Goal: Information Seeking & Learning: Learn about a topic

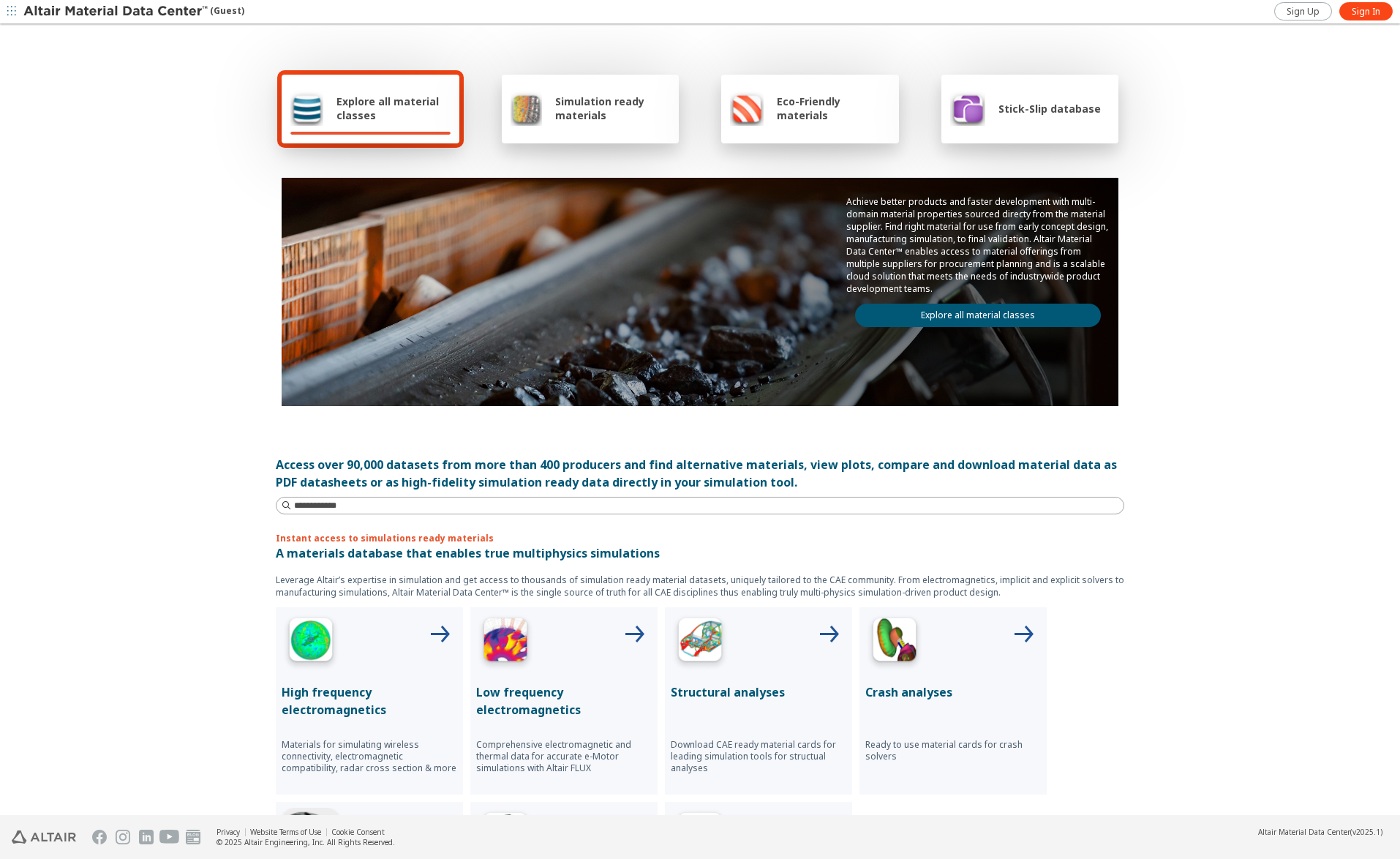
click at [945, 314] on link "Explore all material classes" at bounding box center [978, 316] width 246 height 24
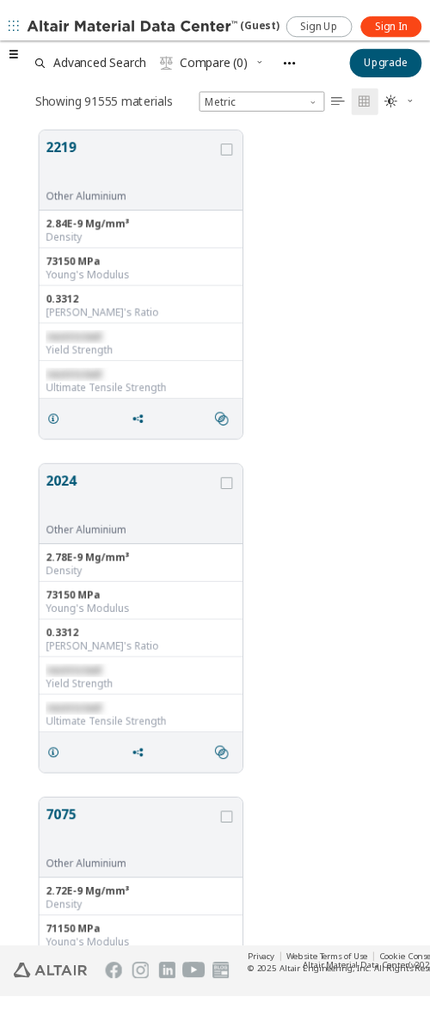
scroll to position [797, 402]
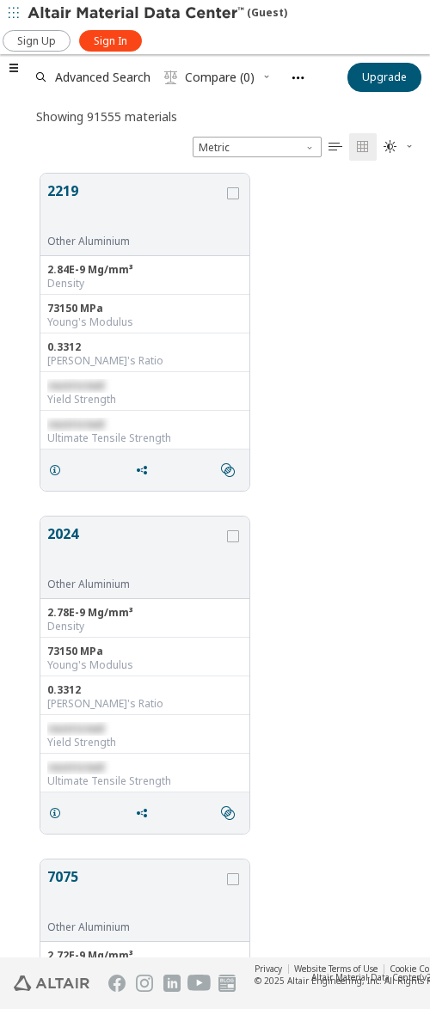
click at [11, 58] on span "button" at bounding box center [13, 68] width 21 height 28
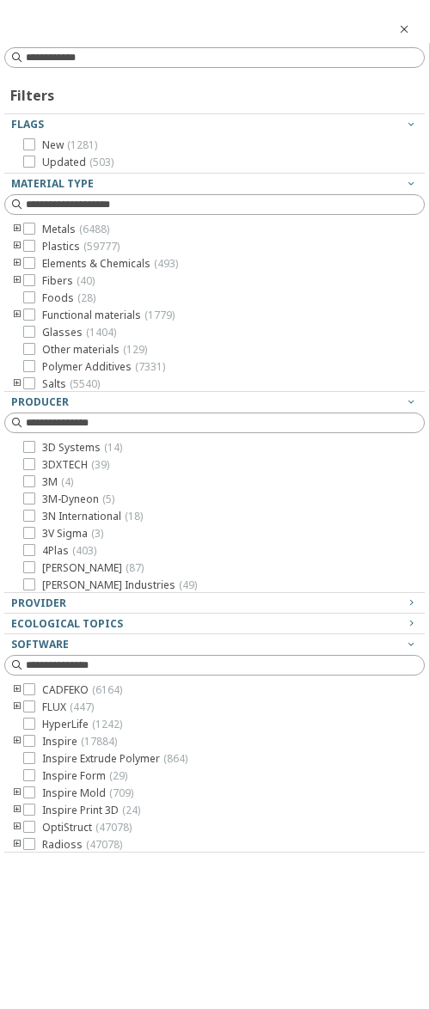
click at [404, 29] on icon "button" at bounding box center [404, 29] width 14 height 14
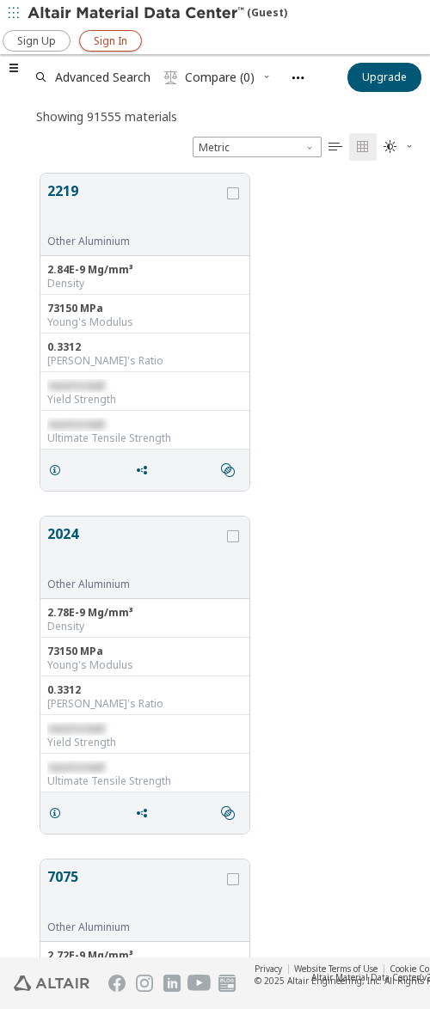
click at [121, 37] on span "Sign In" at bounding box center [111, 41] width 34 height 14
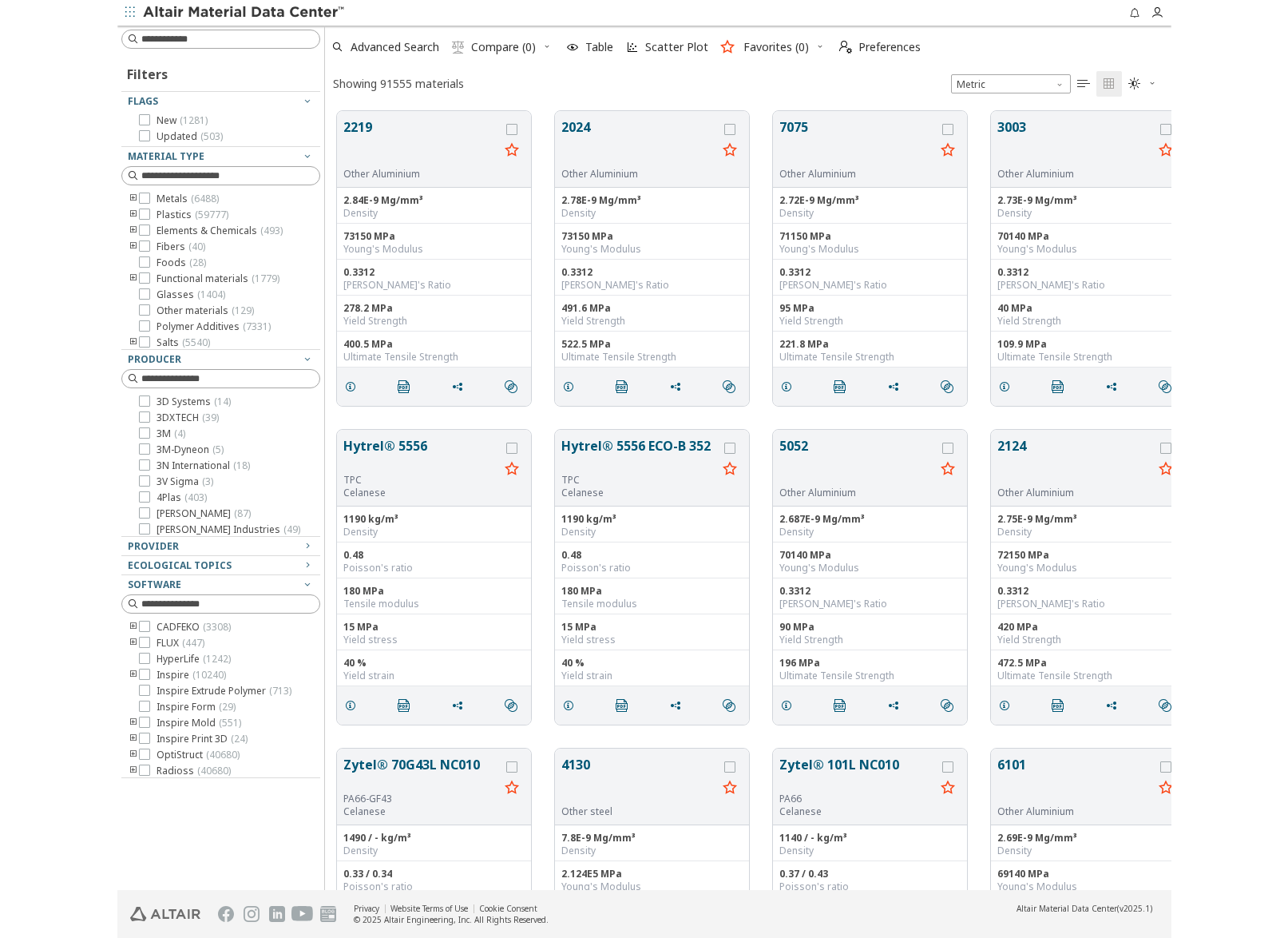
scroll to position [1, 1]
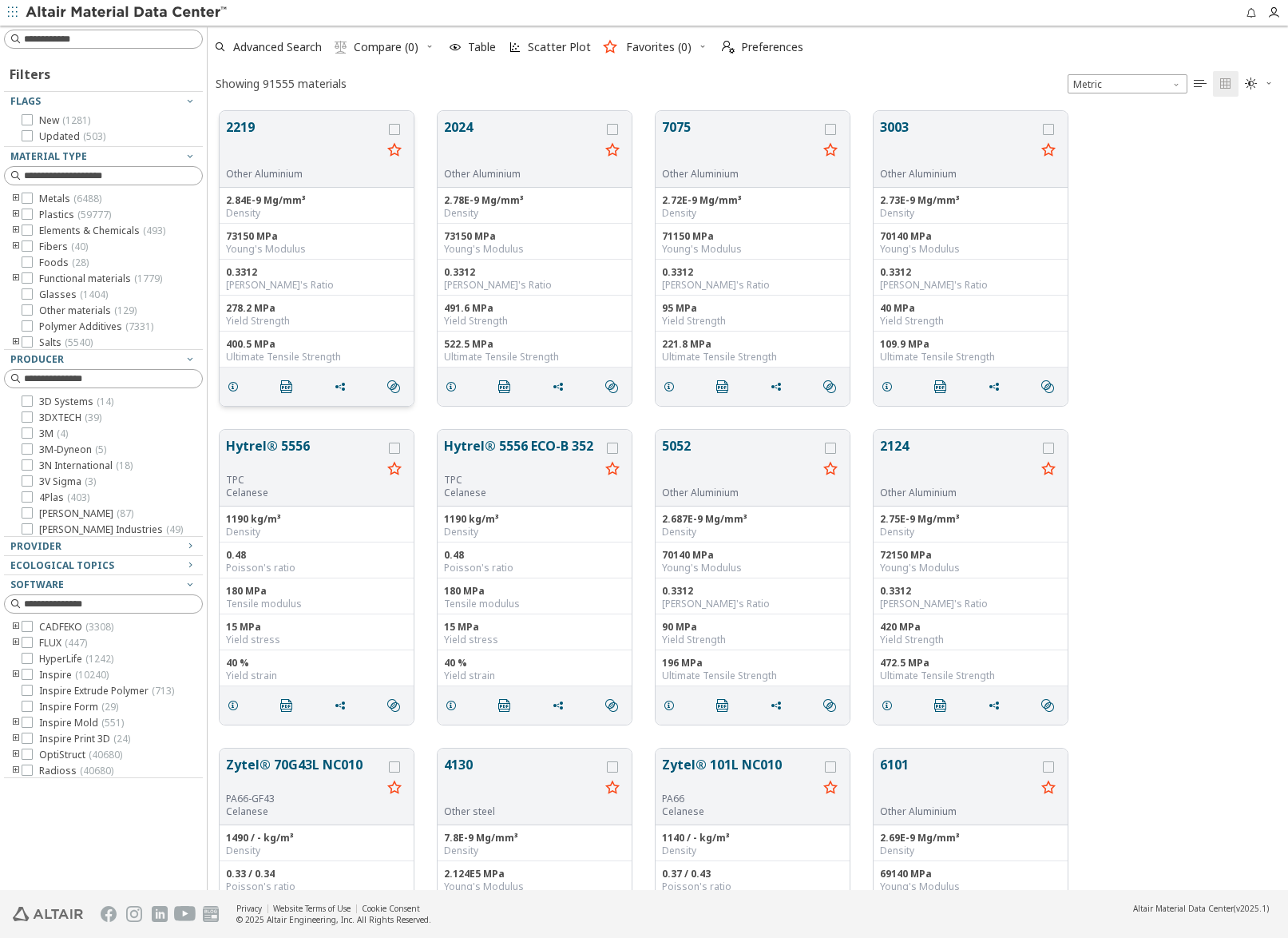
click at [338, 137] on button "2219" at bounding box center [304, 142] width 156 height 50
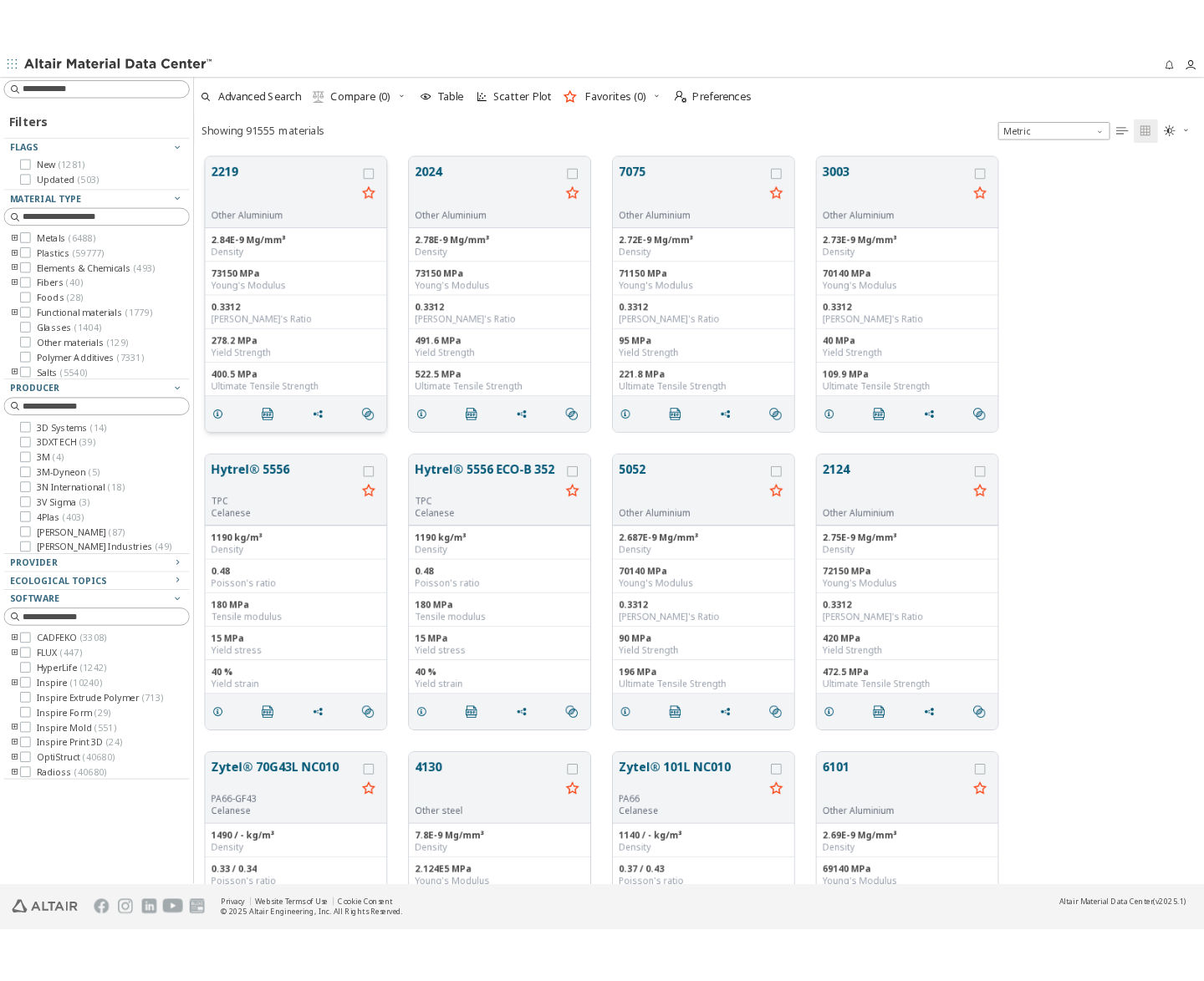
scroll to position [827, 456]
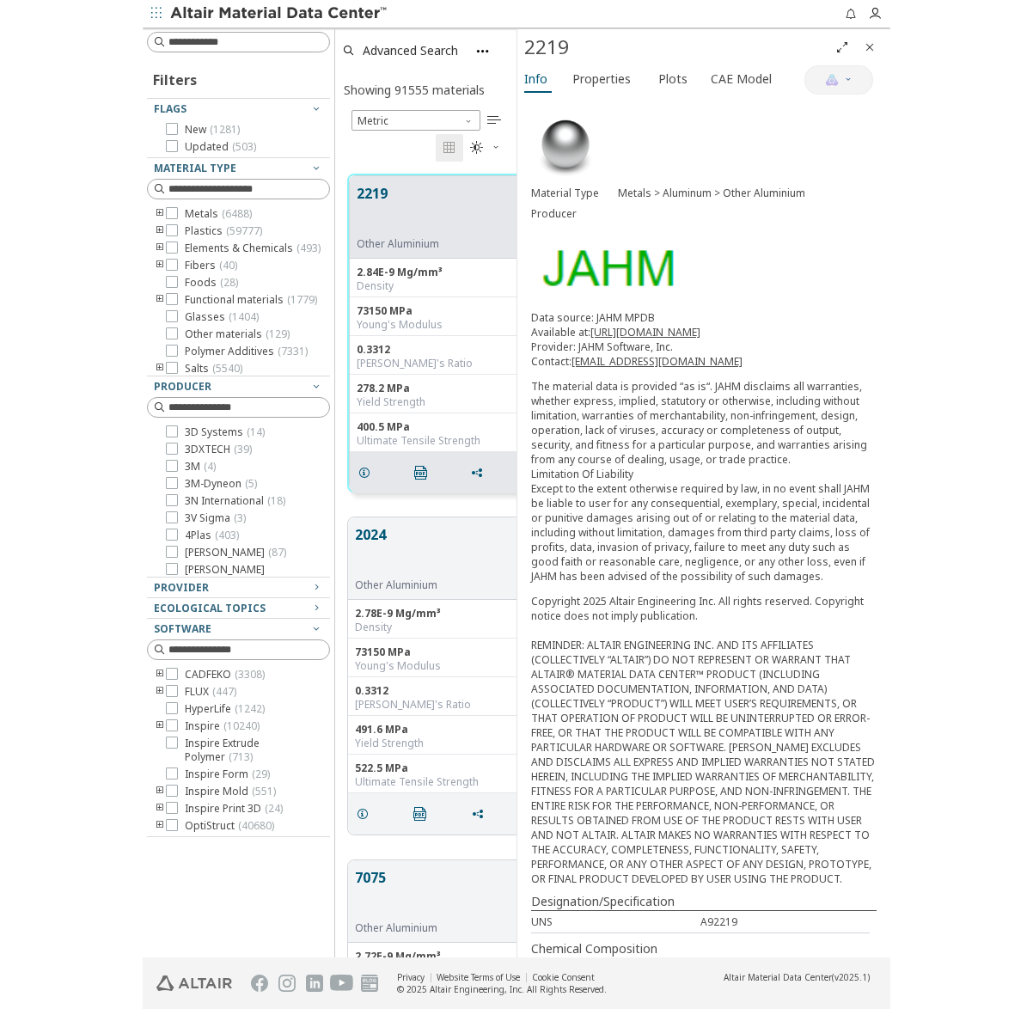
scroll to position [1, 1]
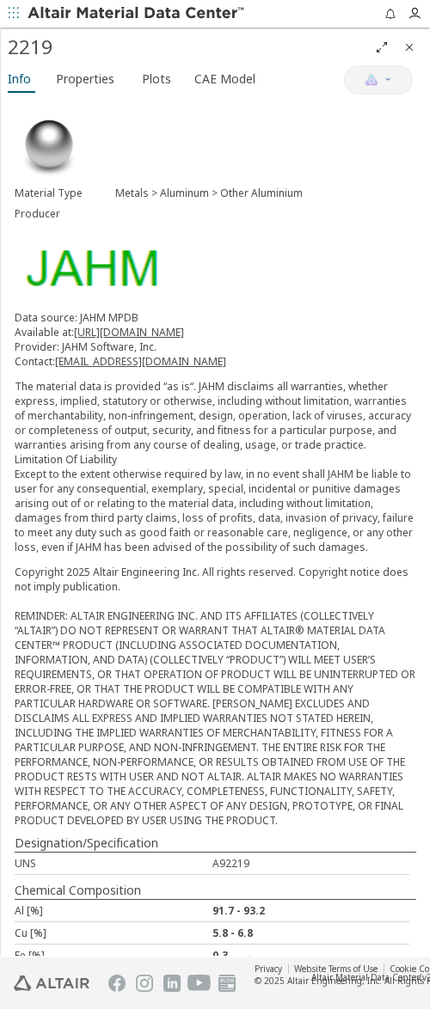
click at [403, 49] on icon "Close" at bounding box center [409, 47] width 14 height 14
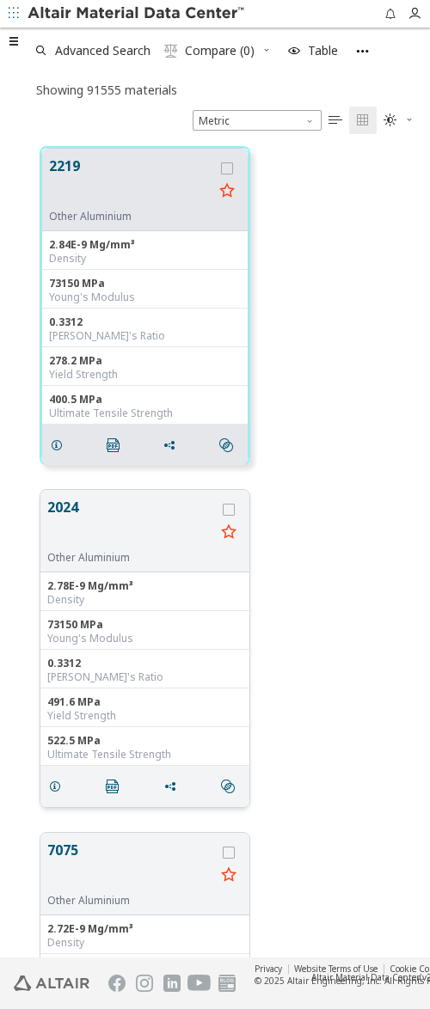
click at [202, 590] on div "2.78E-9 Mg/mm³" at bounding box center [144, 586] width 195 height 14
click at [160, 521] on button "2024" at bounding box center [131, 524] width 168 height 54
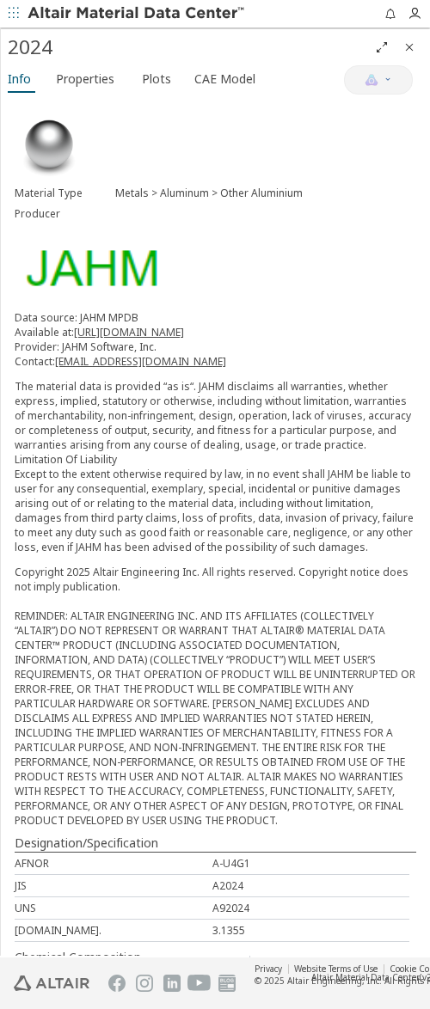
click at [406, 48] on icon "Close" at bounding box center [409, 47] width 14 height 14
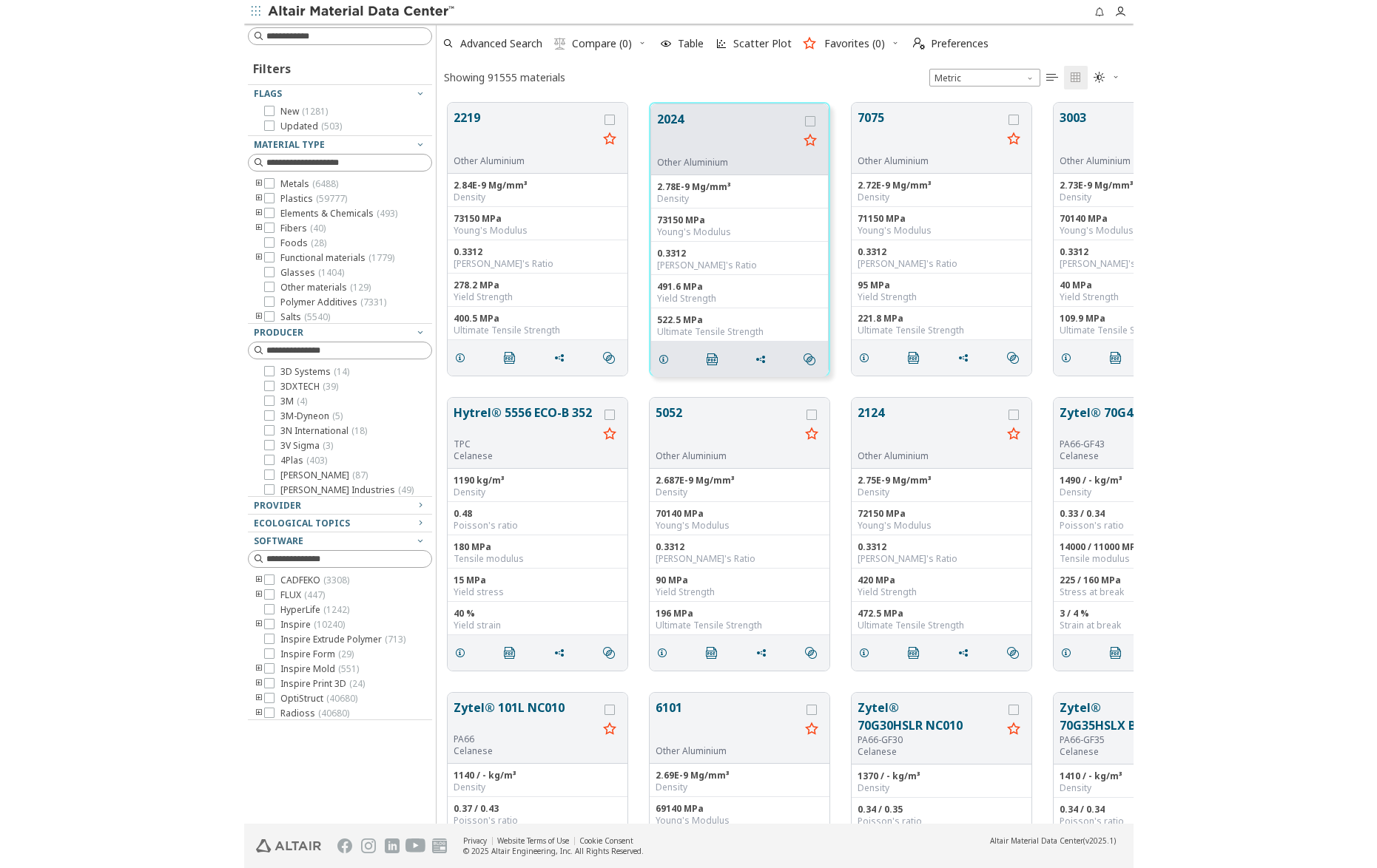
scroll to position [732, 1184]
